Goal: Register for event/course: Sign up to attend an event or enroll in a course

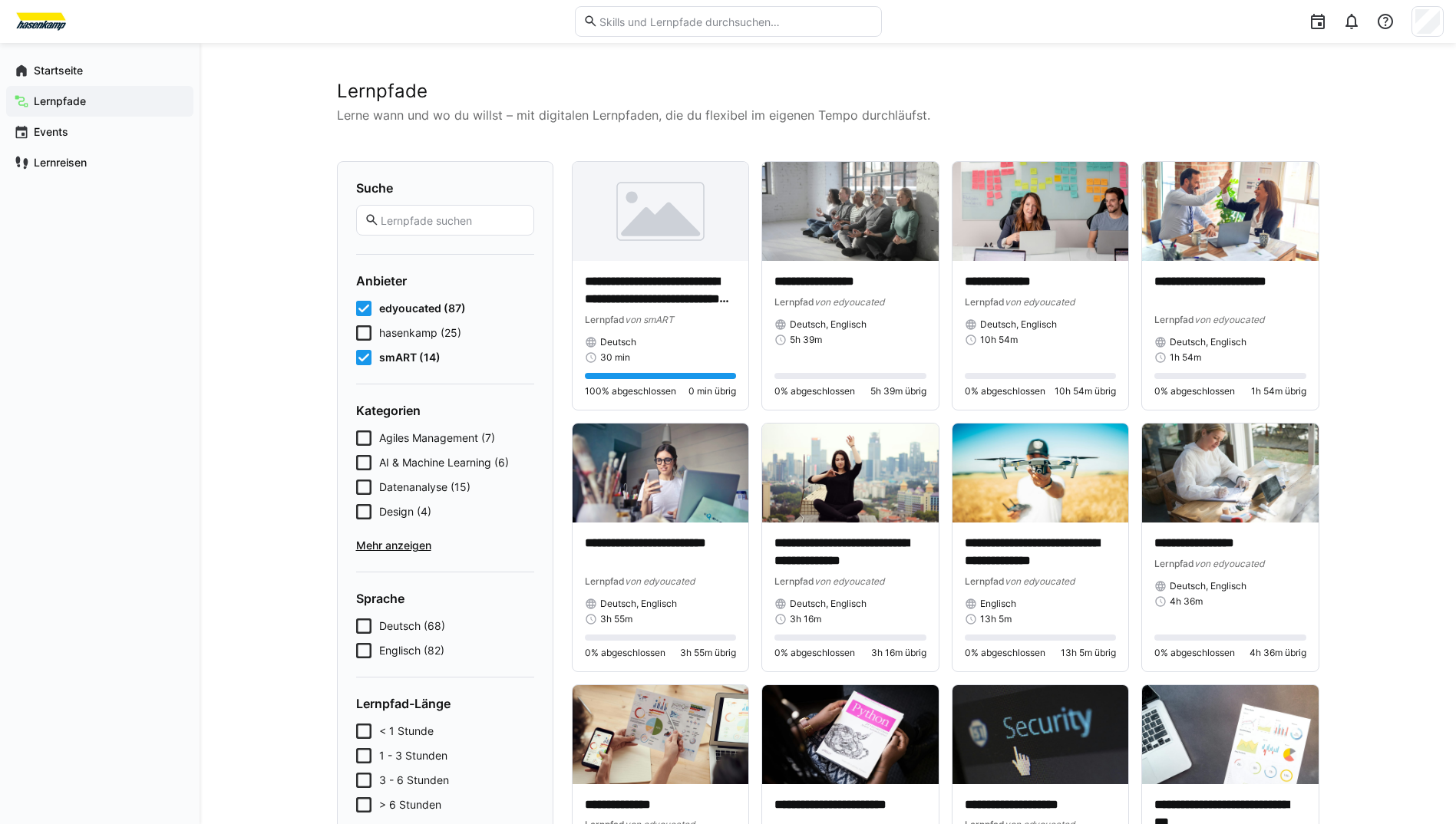
scroll to position [4724, 0]
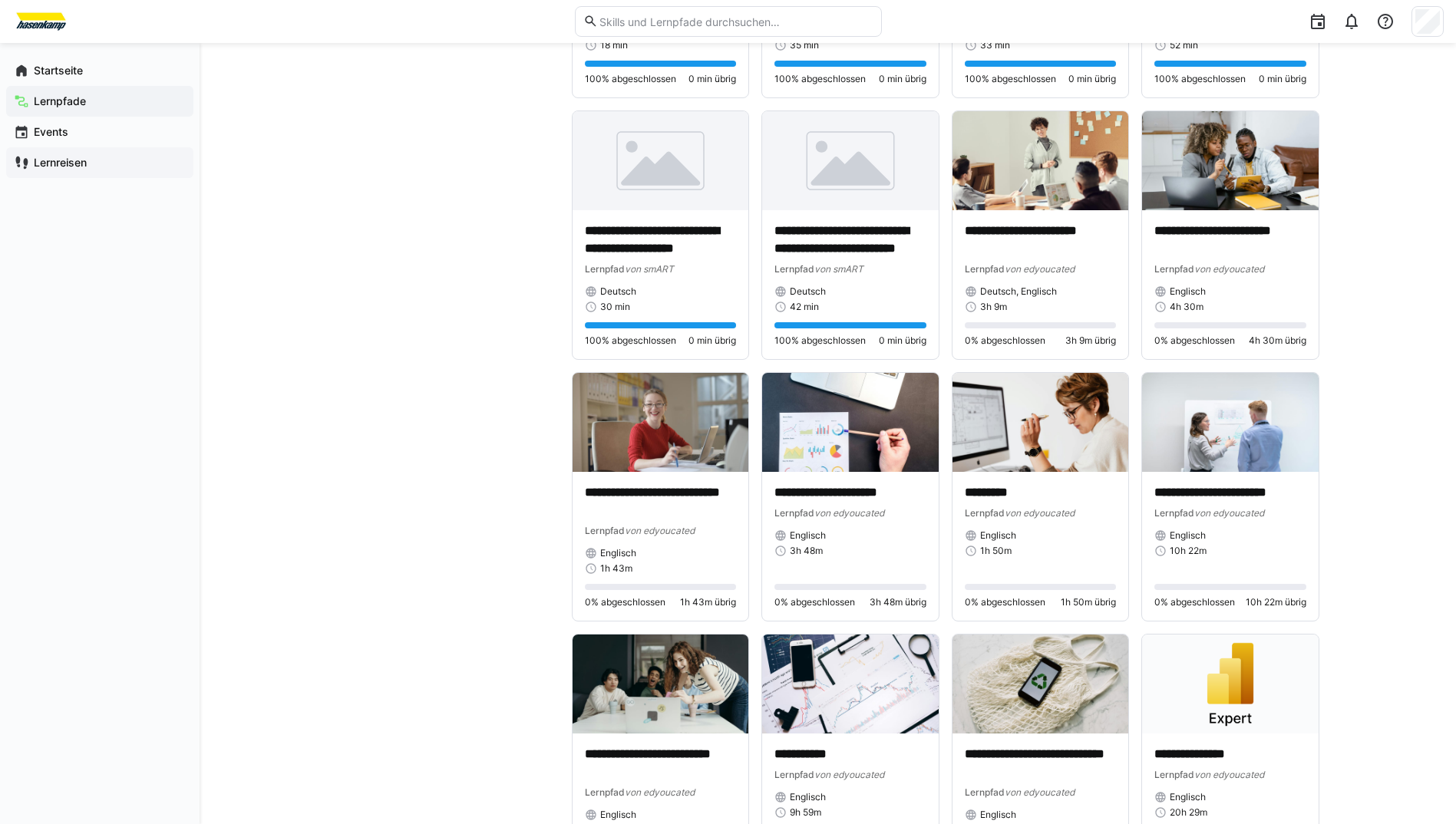
click at [0, 0] on app-navigation-label "Lernreisen" at bounding box center [0, 0] width 0 height 0
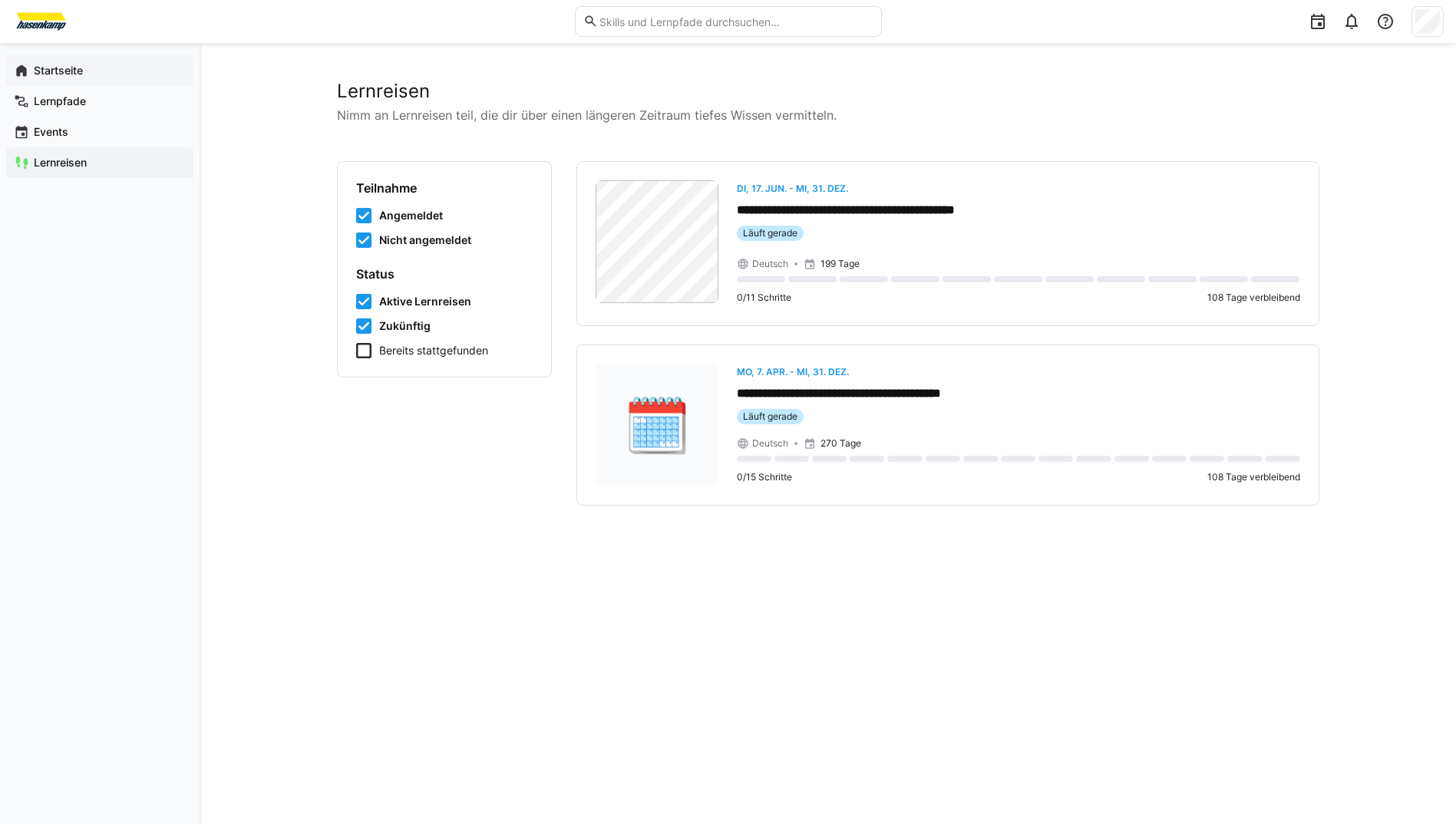
click at [0, 0] on app-navigation-label "Startseite" at bounding box center [0, 0] width 0 height 0
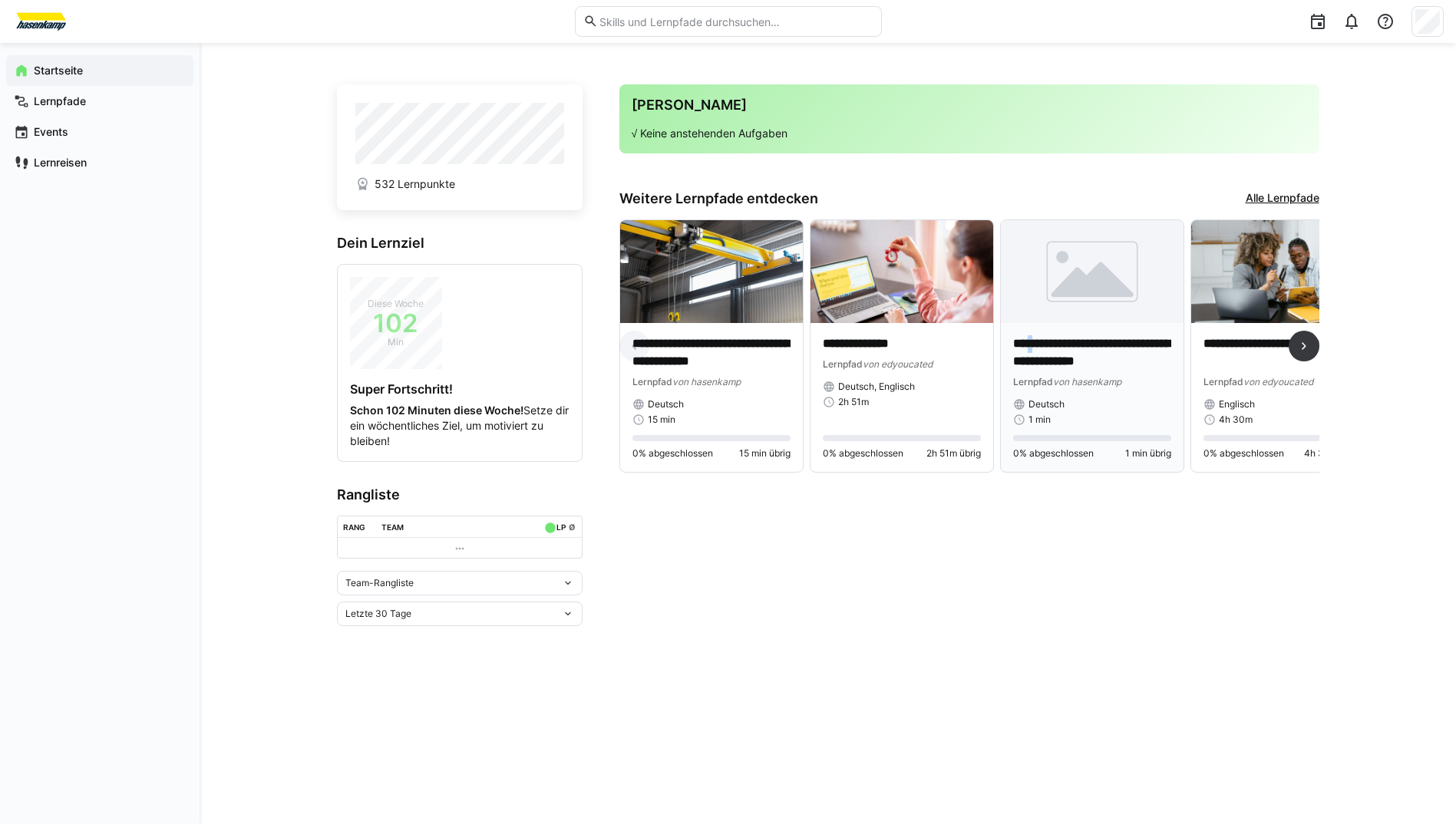
click at [1044, 350] on p "**********" at bounding box center [1092, 353] width 158 height 35
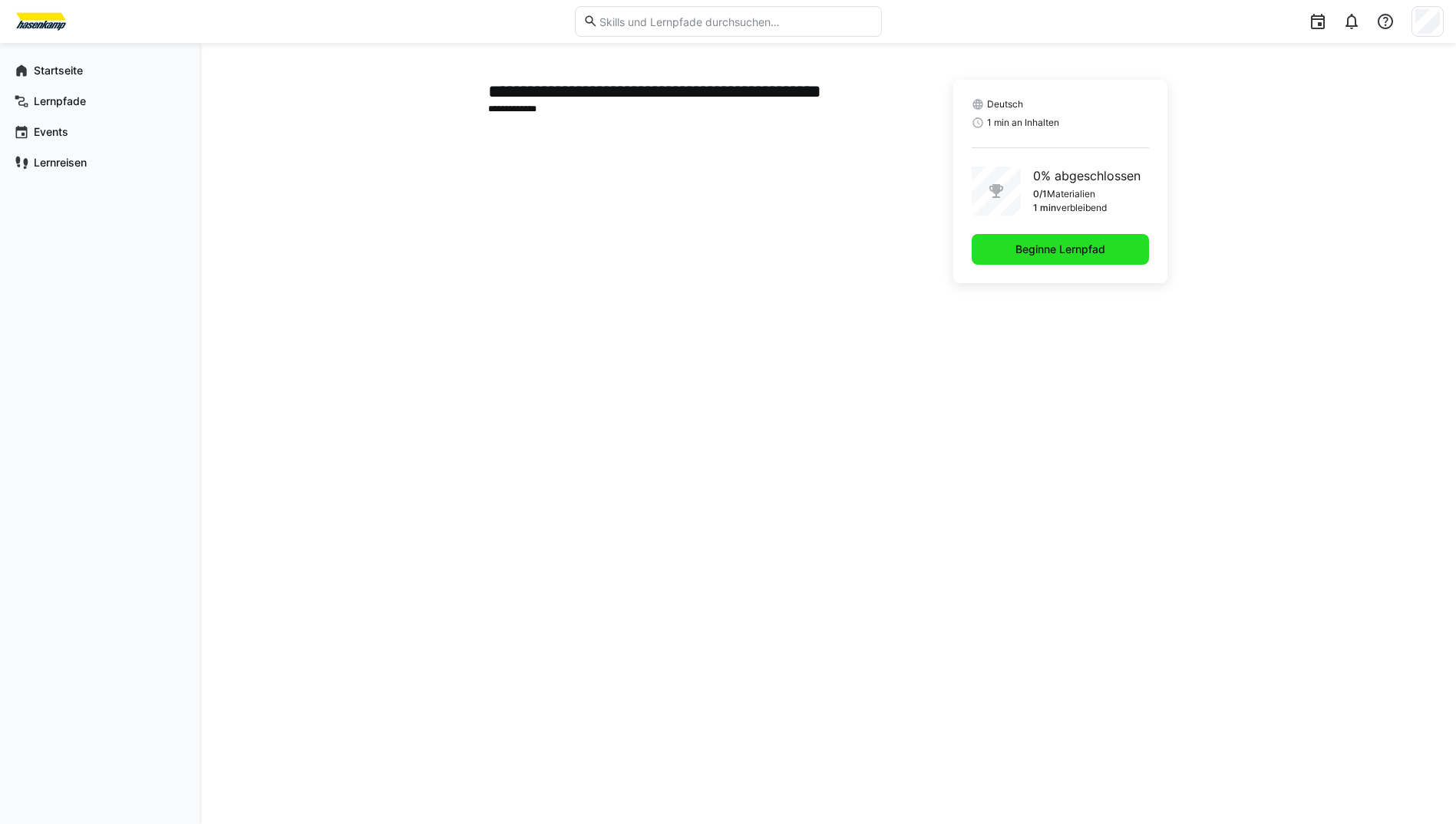
drag, startPoint x: 1044, startPoint y: 350, endPoint x: 998, endPoint y: 248, distance: 111.9
click at [998, 248] on span "Beginne Lernpfad" at bounding box center [1060, 249] width 177 height 30
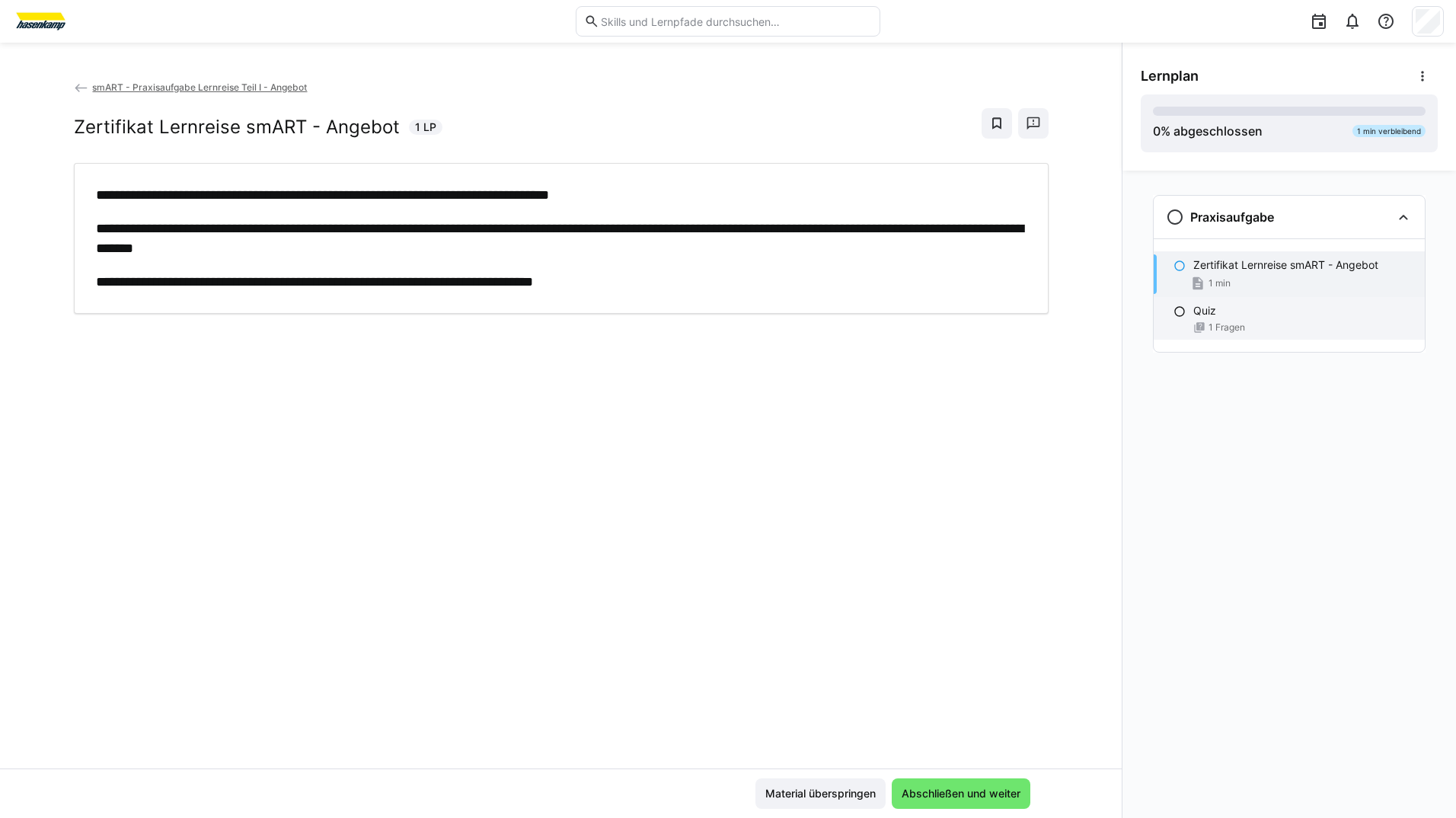
click at [1191, 322] on div "Quiz 1 Fragen" at bounding box center [1289, 319] width 271 height 42
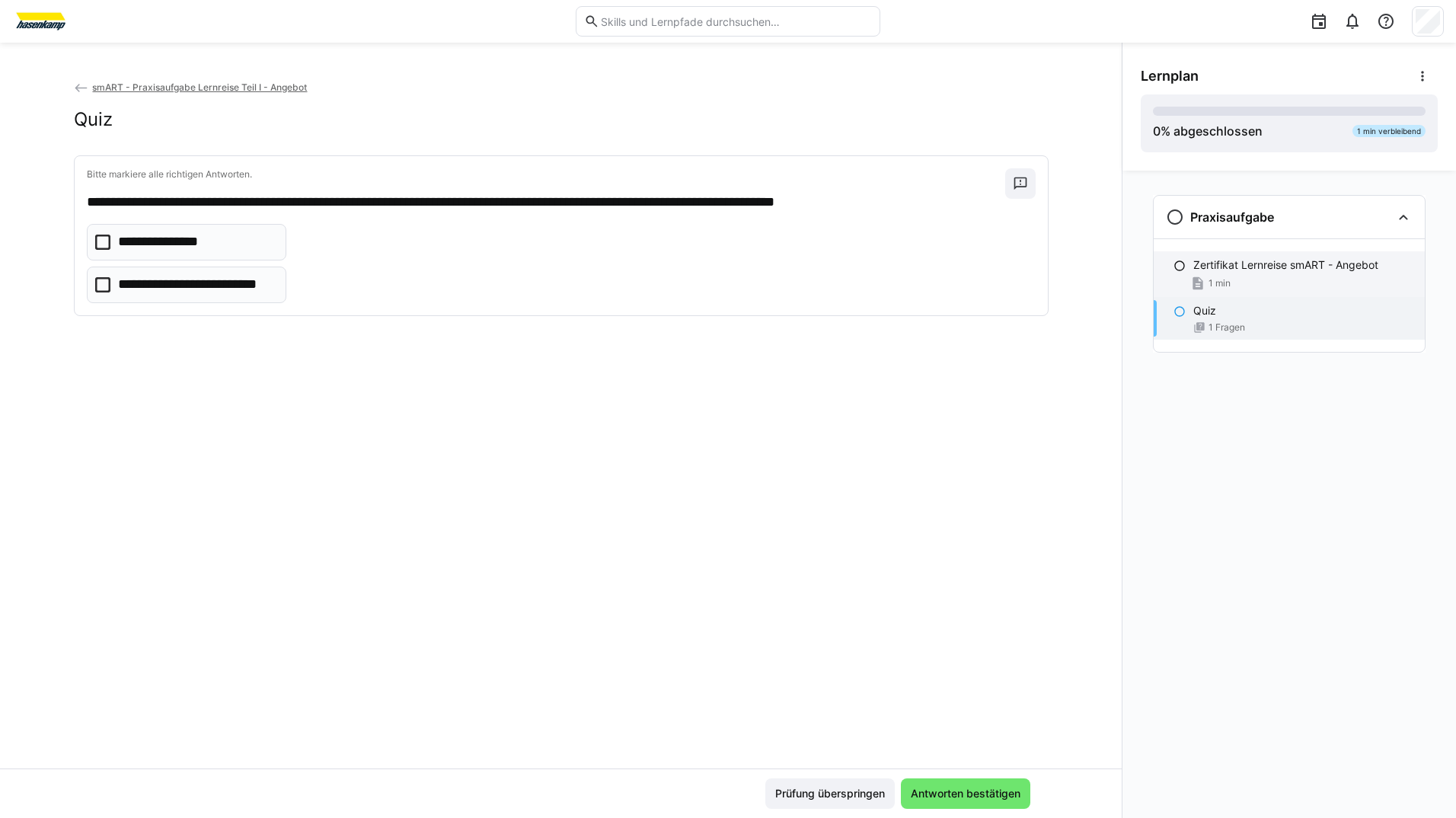
click at [1182, 274] on div "Zertifikat Lernreise smART - Angebot 1 min" at bounding box center [1289, 275] width 271 height 46
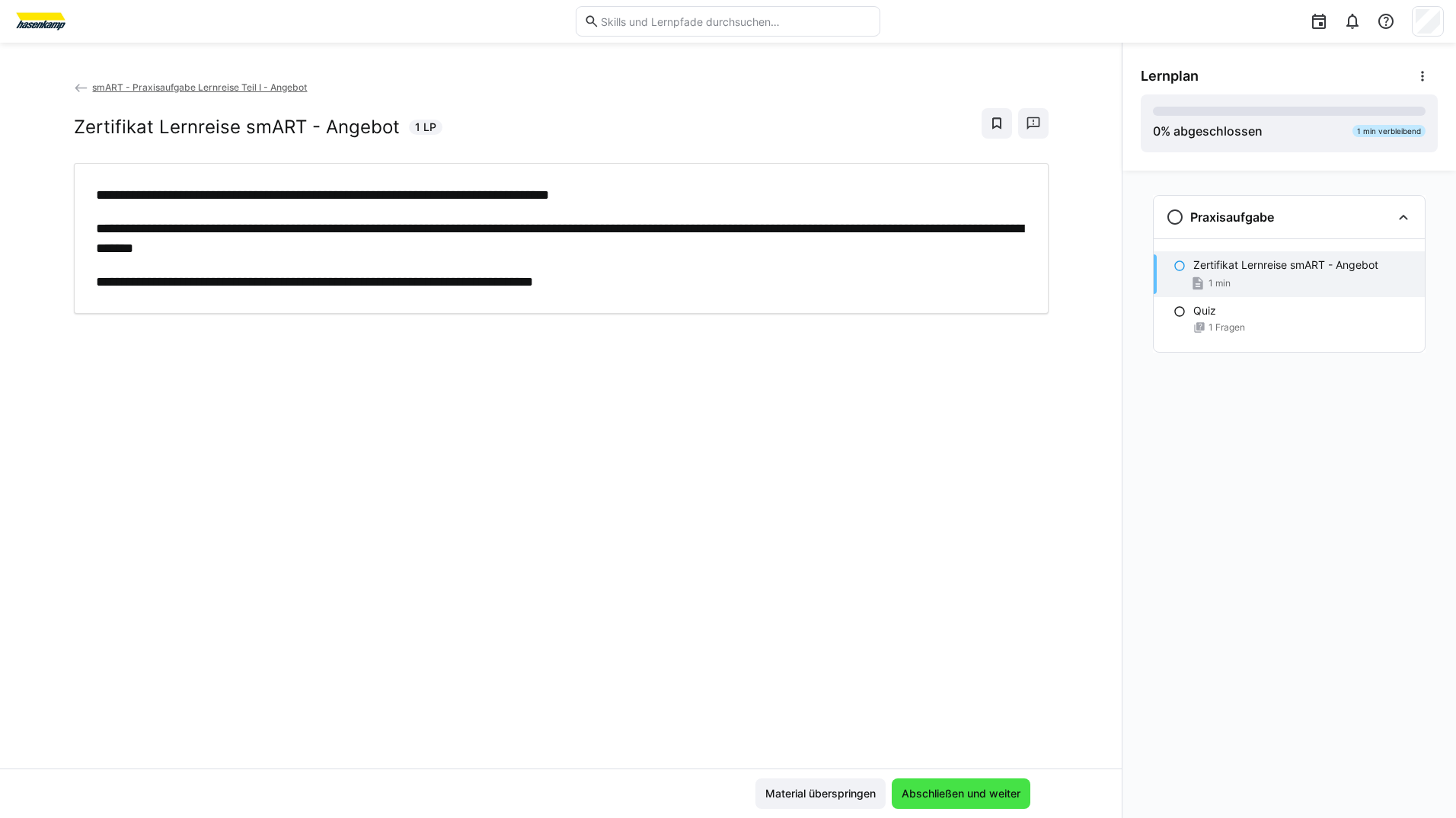
click at [902, 800] on span "Abschließen und weiter" at bounding box center [962, 794] width 124 height 15
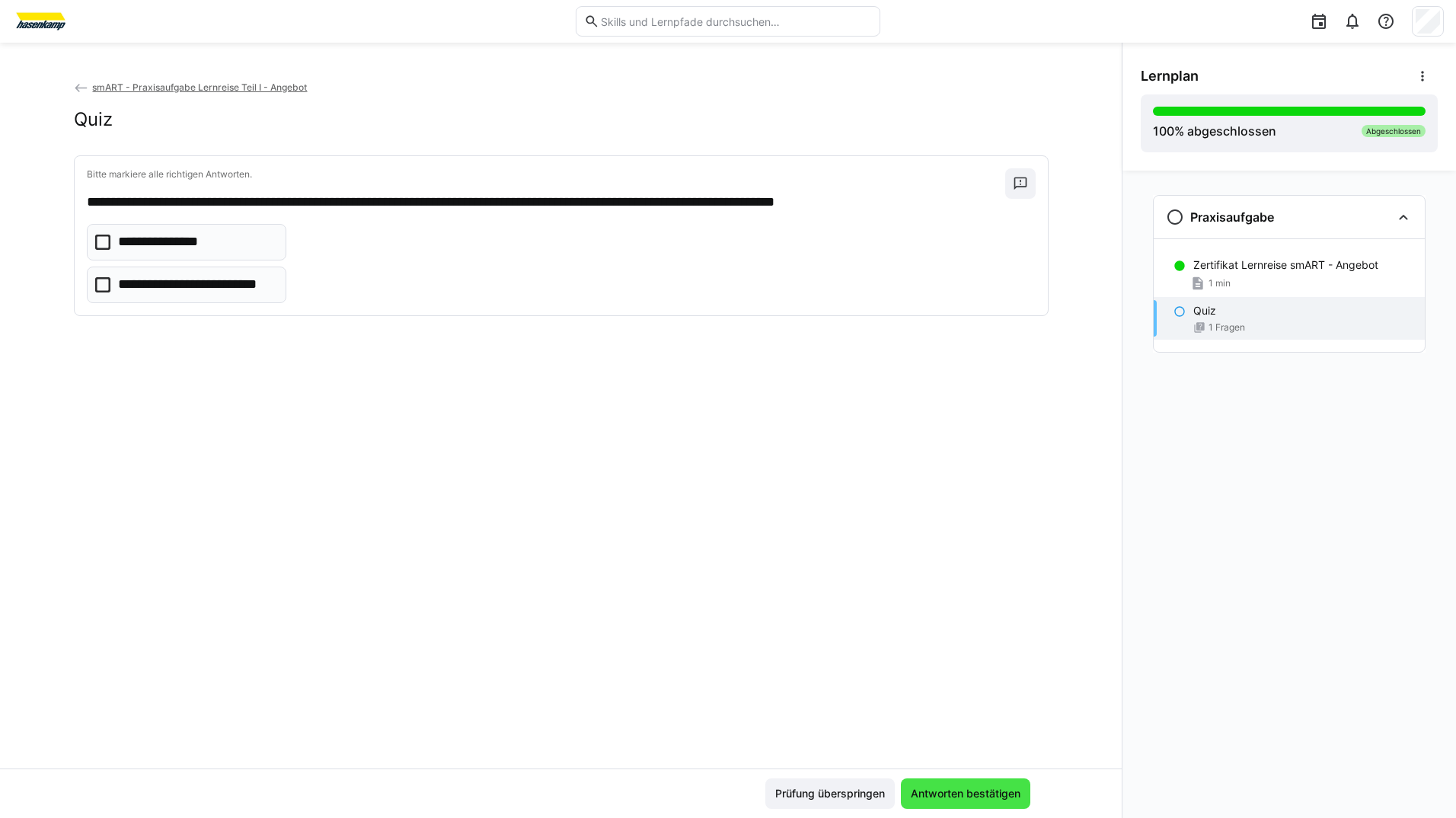
click at [901, 802] on span "Antworten bestätigen" at bounding box center [965, 794] width 129 height 30
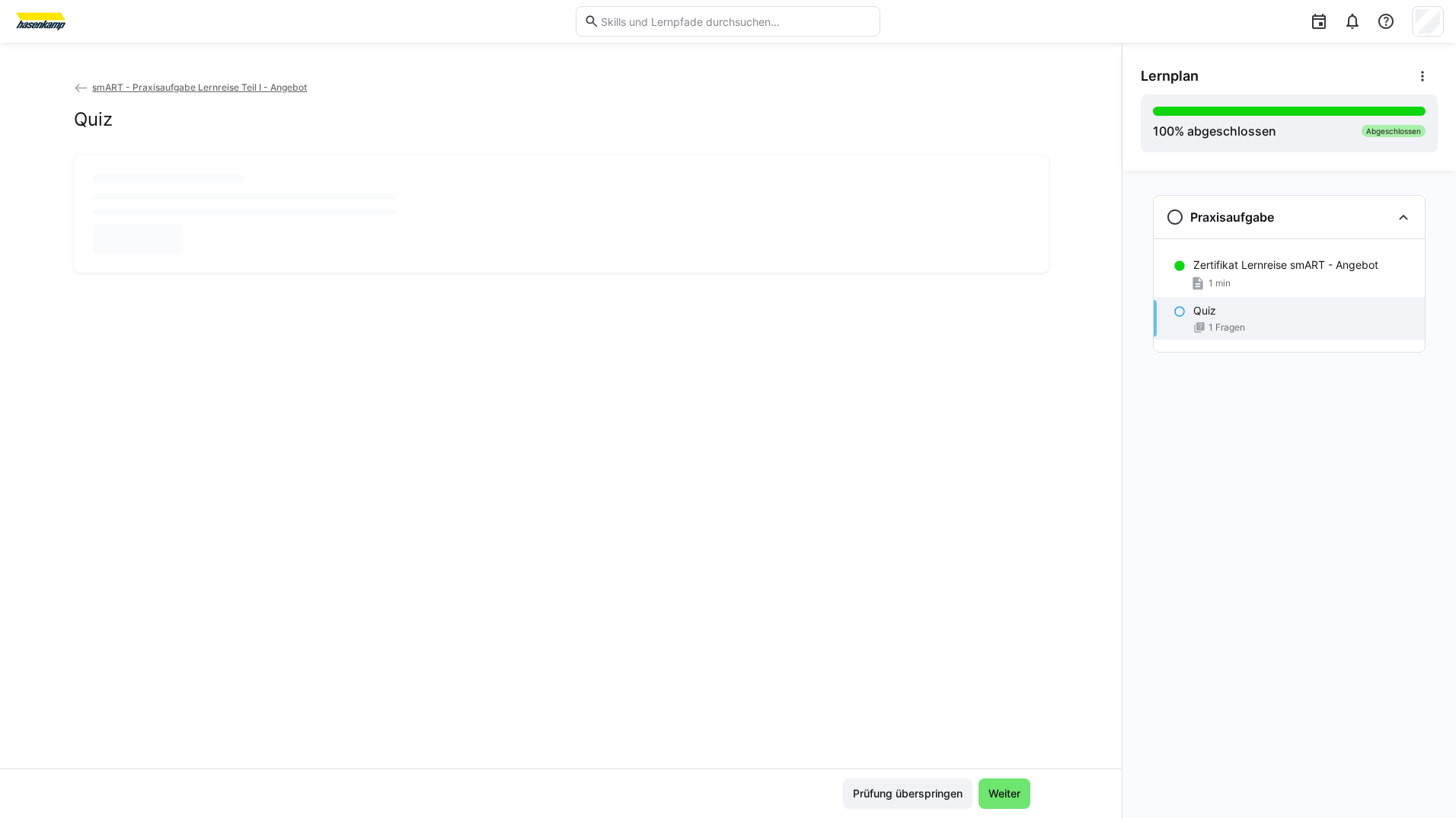
click at [900, 802] on span "Prüfung überspringen" at bounding box center [907, 794] width 129 height 30
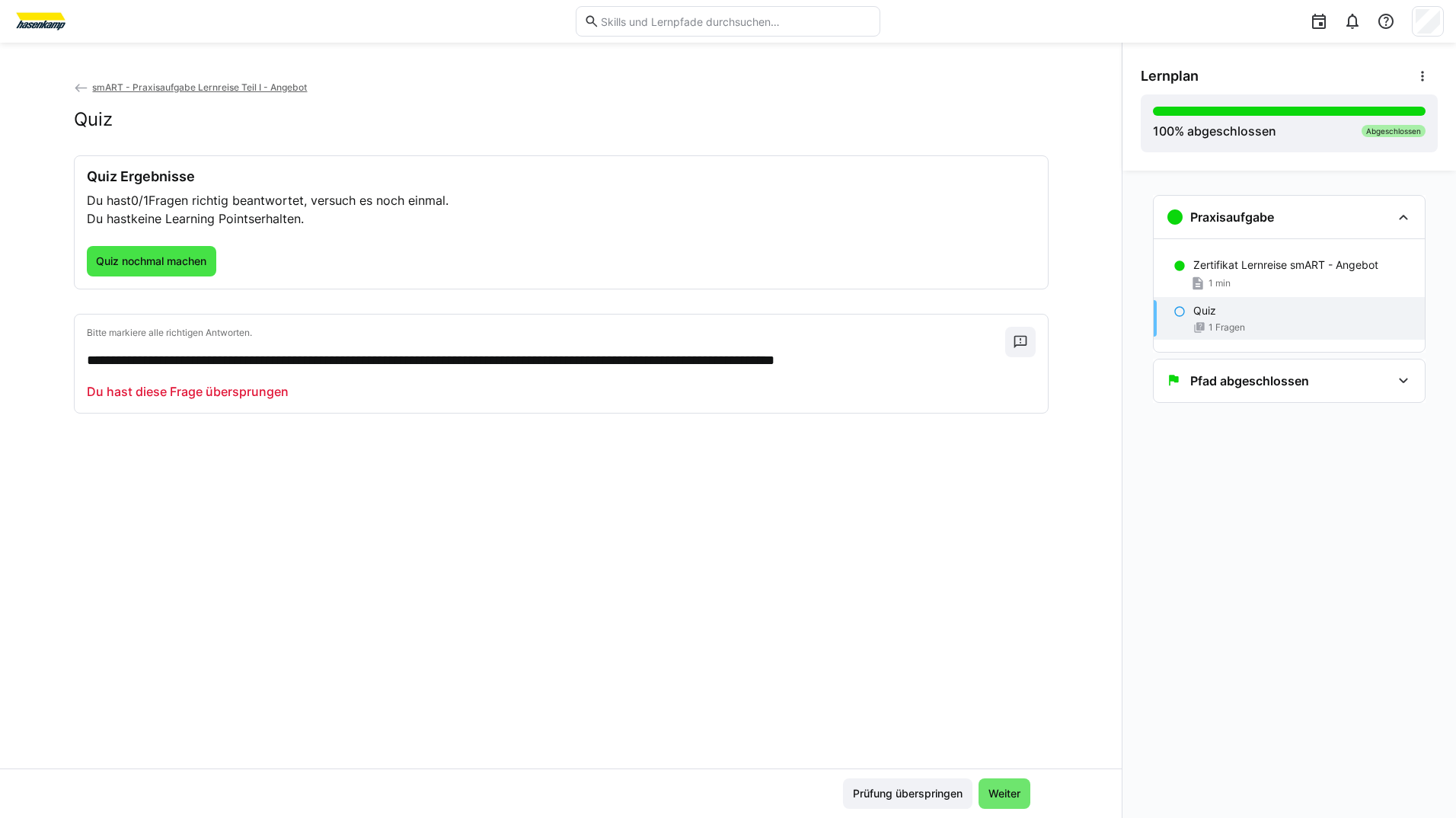
click at [115, 260] on span "Quiz nochmal machen" at bounding box center [151, 261] width 115 height 15
